Goal: Use online tool/utility: Utilize a website feature to perform a specific function

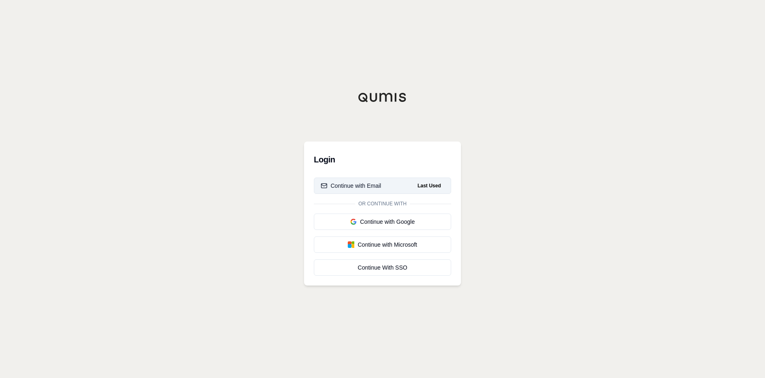
click at [358, 188] on div "Continue with Email" at bounding box center [351, 186] width 61 height 8
click at [366, 224] on div "Continue with Google" at bounding box center [382, 221] width 123 height 8
click at [386, 224] on div "Continue with Google" at bounding box center [366, 221] width 90 height 8
click at [377, 223] on div "Continue with Google" at bounding box center [366, 221] width 90 height 8
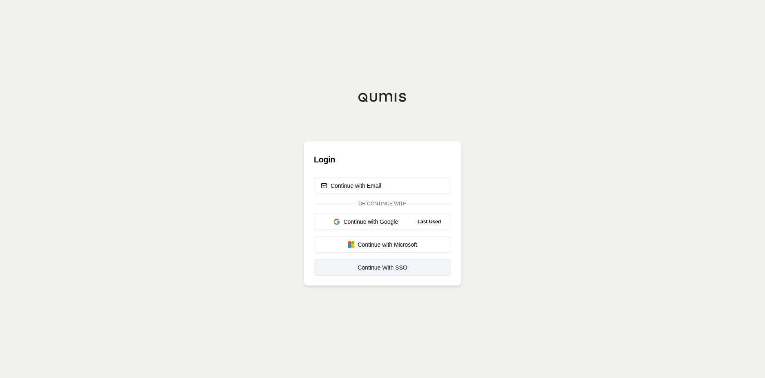
click at [386, 269] on div "Continue With SSO" at bounding box center [382, 267] width 123 height 8
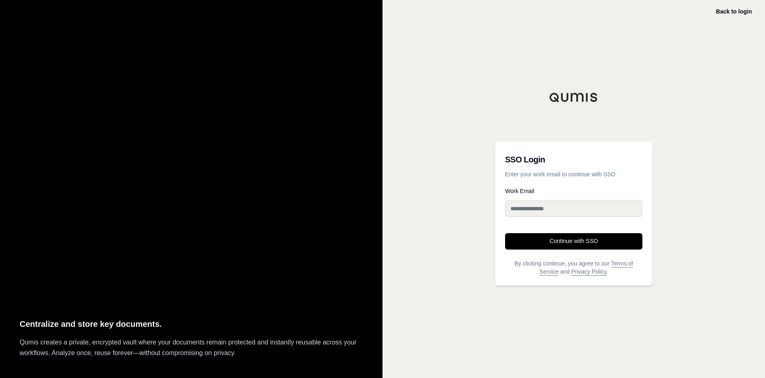
click at [545, 209] on input "Work Email" at bounding box center [573, 208] width 137 height 16
type input "**********"
click at [554, 240] on button "Continue with SSO" at bounding box center [573, 241] width 137 height 16
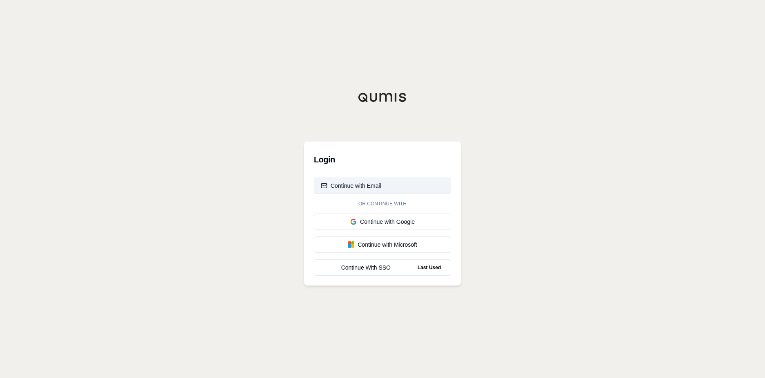
click at [387, 182] on button "Continue with Email" at bounding box center [382, 185] width 137 height 16
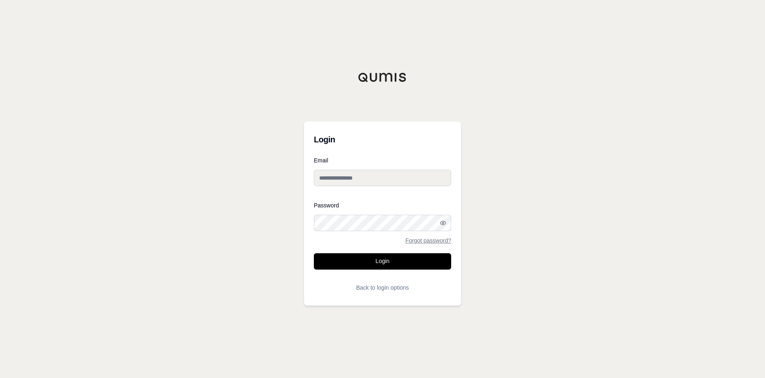
click at [386, 182] on input "Email" at bounding box center [382, 178] width 137 height 16
type input "**********"
click at [388, 261] on button "Login" at bounding box center [382, 261] width 137 height 16
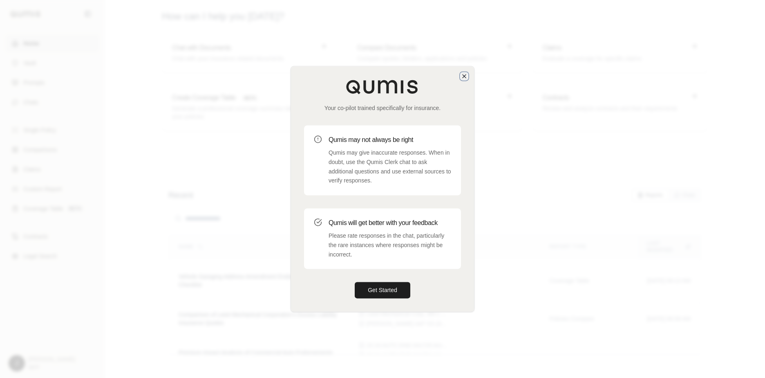
click at [464, 73] on icon "button" at bounding box center [464, 76] width 7 height 7
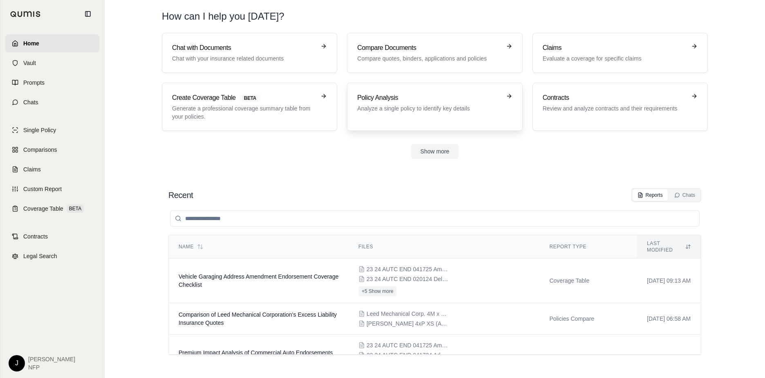
click at [413, 112] on p "Analyze a single policy to identify key details" at bounding box center [428, 108] width 143 height 8
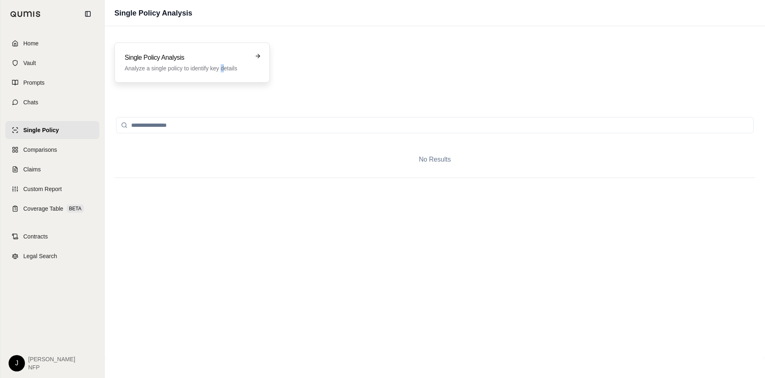
click at [222, 64] on p "Analyze a single policy to identify key details" at bounding box center [186, 68] width 123 height 8
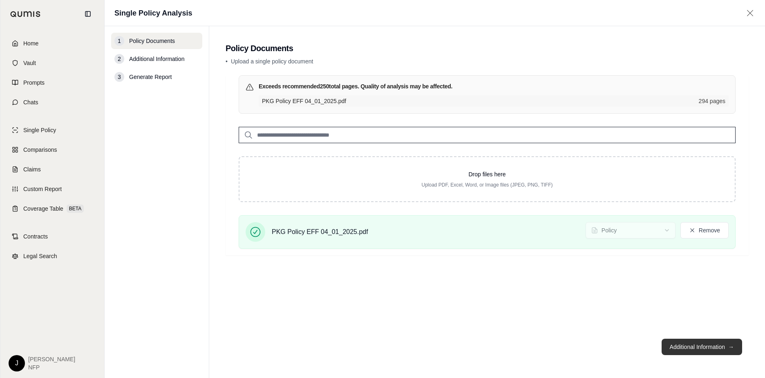
click at [684, 348] on button "Additional Information →" at bounding box center [702, 346] width 81 height 16
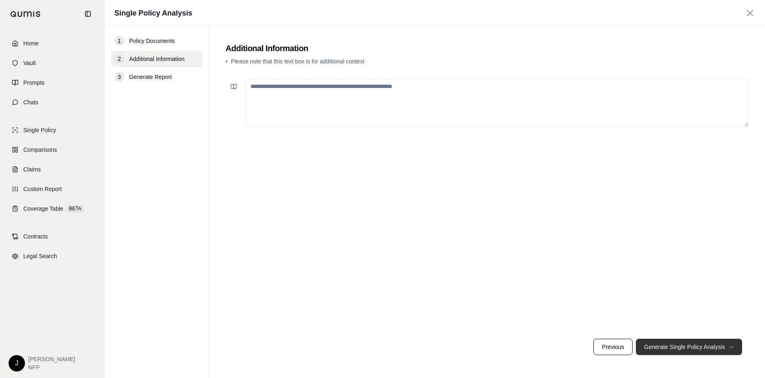
click at [706, 348] on button "Generate Single Policy Analysis →" at bounding box center [689, 346] width 106 height 16
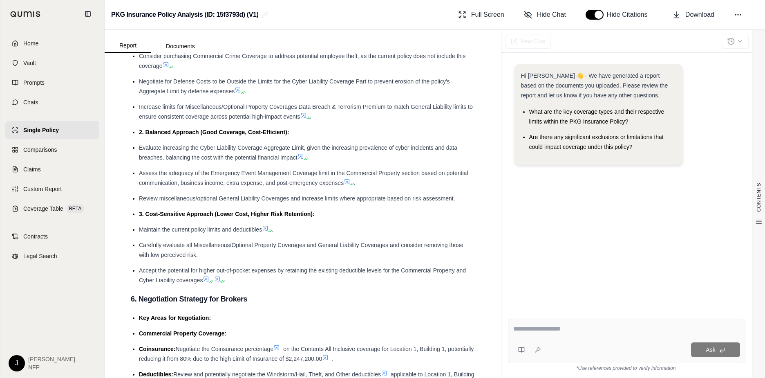
scroll to position [2416, 0]
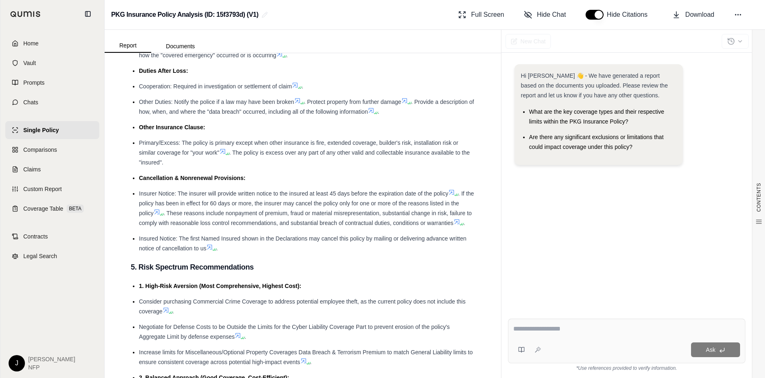
click at [45, 135] on link "Single Policy" at bounding box center [52, 130] width 94 height 18
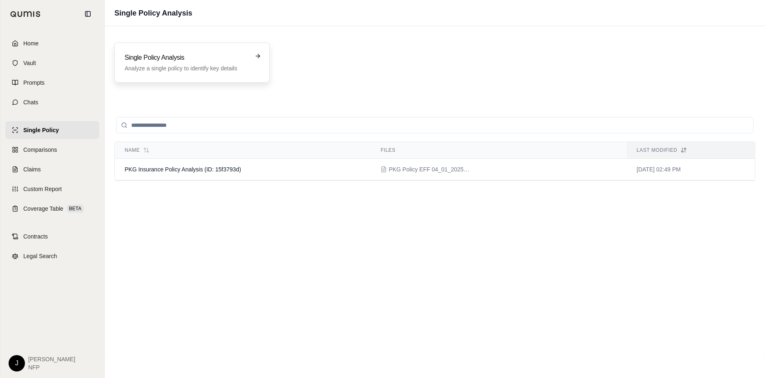
click at [191, 72] on p "Analyze a single policy to identify key details" at bounding box center [186, 68] width 123 height 8
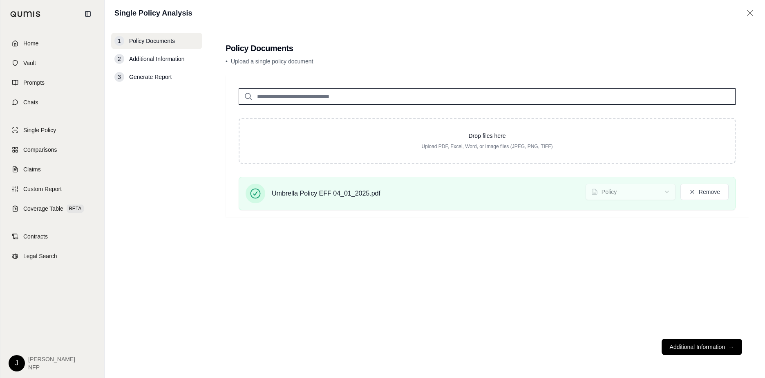
click at [164, 54] on div "2 Additional Information" at bounding box center [156, 59] width 91 height 16
click at [165, 58] on span "Additional Information" at bounding box center [156, 59] width 55 height 8
click at [712, 344] on button "Additional Information →" at bounding box center [702, 346] width 81 height 16
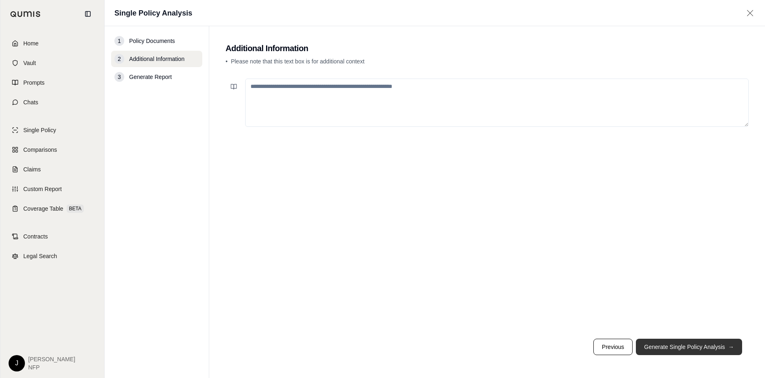
click at [724, 345] on button "Generate Single Policy Analysis →" at bounding box center [689, 346] width 106 height 16
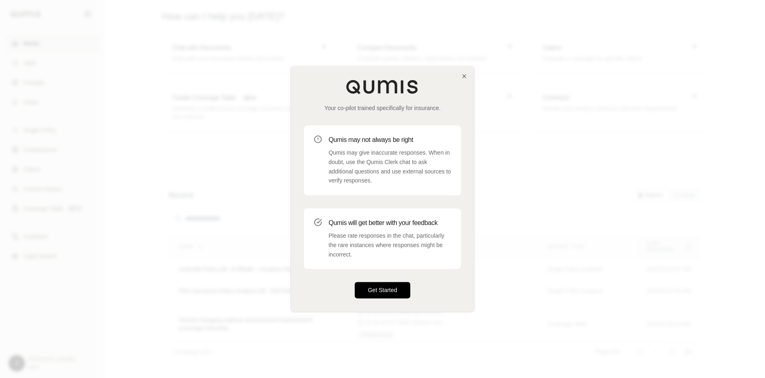
click at [390, 288] on button "Get Started" at bounding box center [383, 290] width 56 height 16
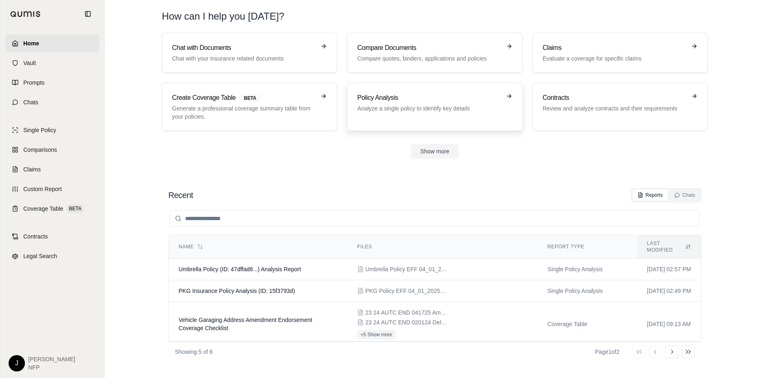
click at [430, 108] on p "Analyze a single policy to identify key details" at bounding box center [428, 108] width 143 height 8
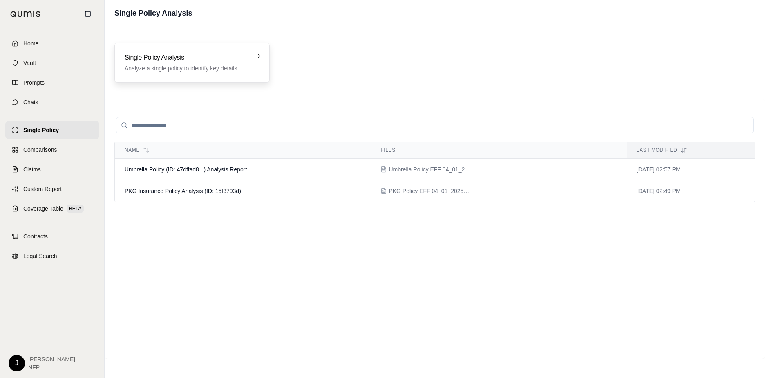
click at [232, 63] on div "Single Policy Analysis Analyze a single policy to identify key details" at bounding box center [186, 63] width 123 height 20
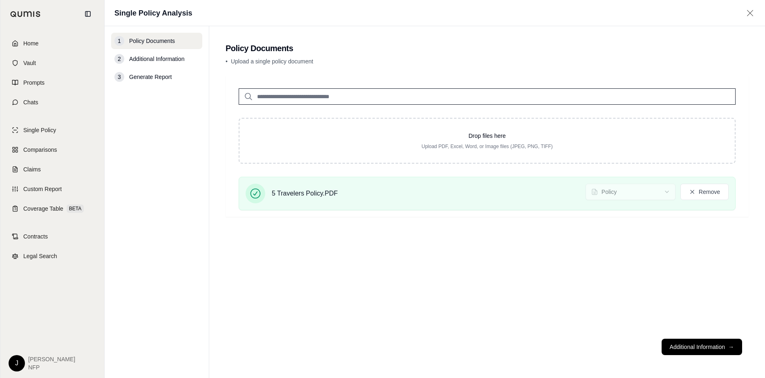
click at [156, 58] on span "Additional Information" at bounding box center [156, 59] width 55 height 8
click at [675, 343] on button "Additional Information →" at bounding box center [702, 346] width 81 height 16
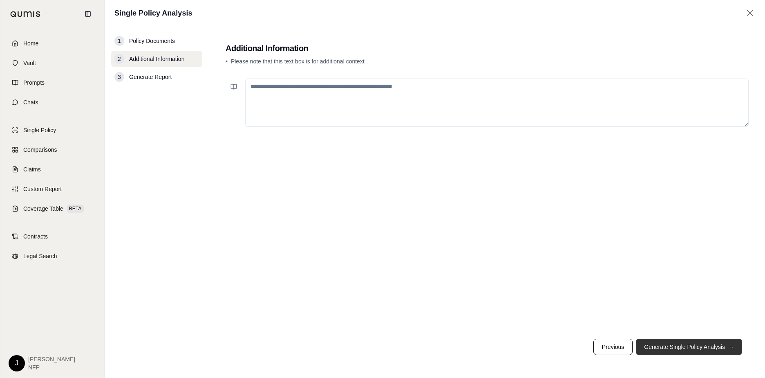
click at [680, 344] on button "Generate Single Policy Analysis →" at bounding box center [689, 346] width 106 height 16
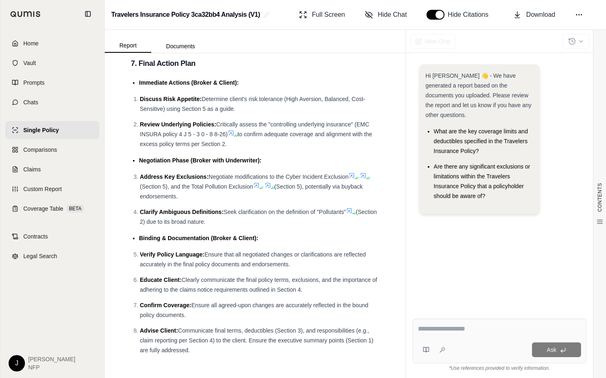
scroll to position [2497, 0]
click at [457, 338] on div "Ask" at bounding box center [499, 340] width 174 height 45
type textarea "**********"
click at [565, 351] on icon at bounding box center [563, 350] width 7 height 7
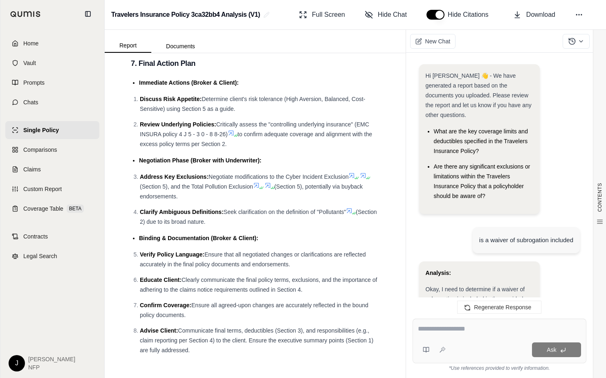
scroll to position [1198, 0]
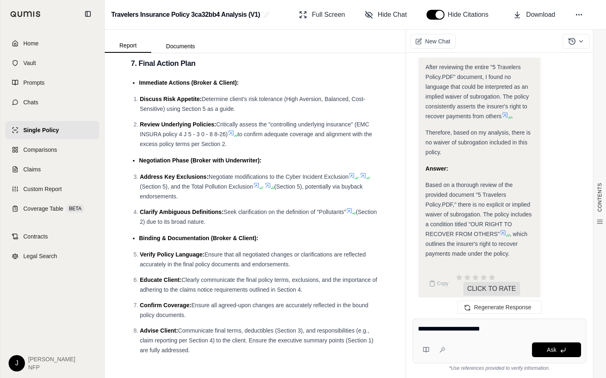
type textarea "**********"
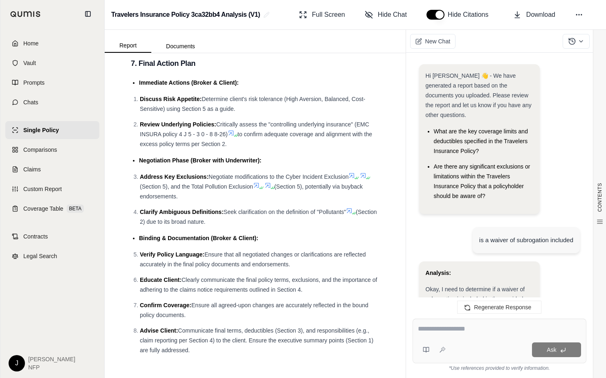
scroll to position [2172, 0]
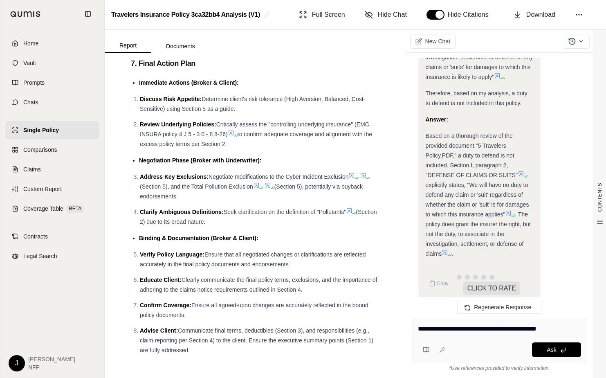
type textarea "**********"
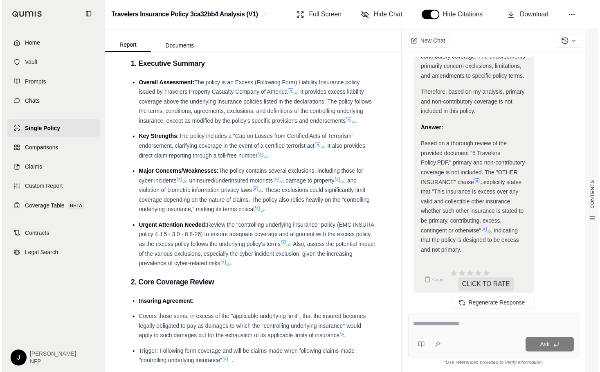
scroll to position [0, 0]
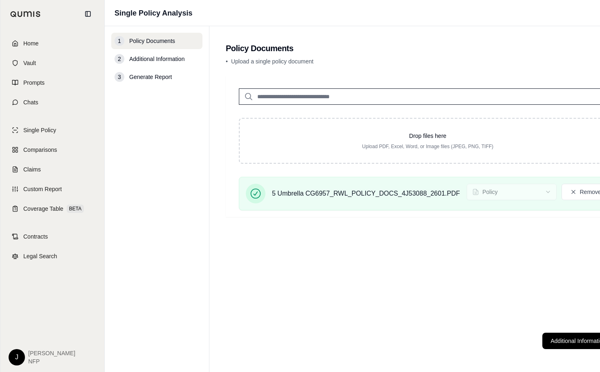
scroll to position [0, 46]
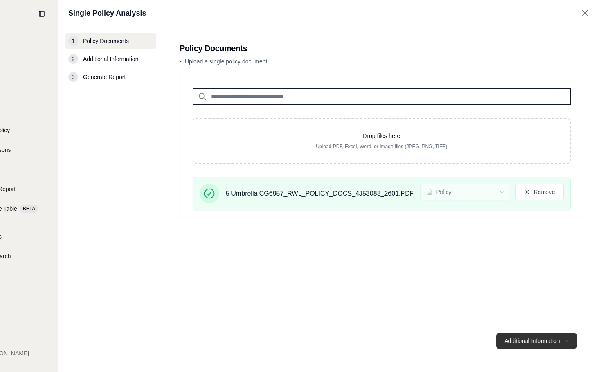
click at [550, 347] on button "Additional Information →" at bounding box center [536, 340] width 81 height 16
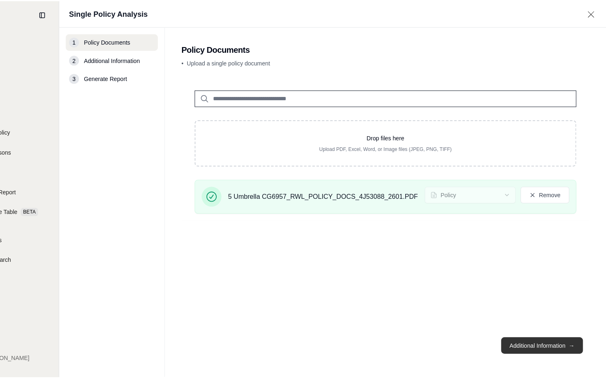
scroll to position [0, 0]
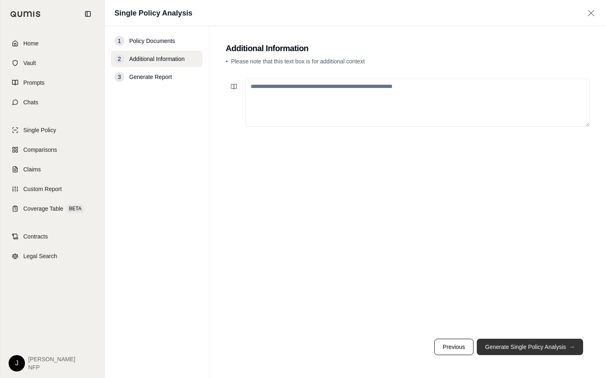
click at [510, 345] on button "Generate Single Policy Analysis →" at bounding box center [530, 346] width 106 height 16
